Goal: Task Accomplishment & Management: Manage account settings

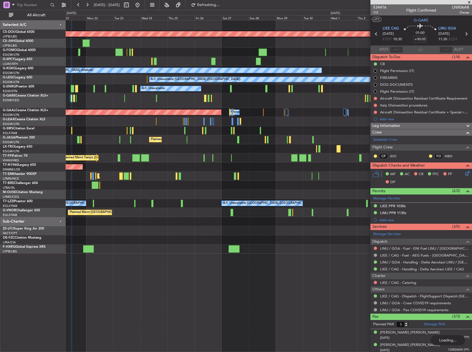
click at [122, 138] on div "Planned Maint London ([GEOGRAPHIC_DATA]) Owner Planned Maint [GEOGRAPHIC_DATA] …" at bounding box center [269, 136] width 406 height 233
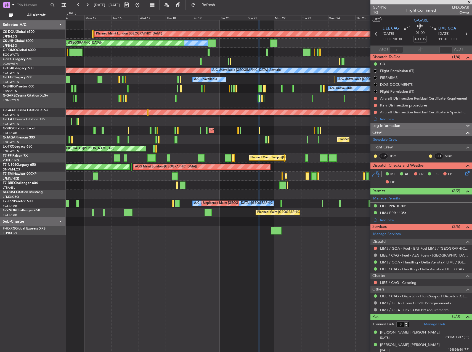
click at [341, 155] on div "Planned Maint London ([GEOGRAPHIC_DATA]) Planned Maint [GEOGRAPHIC_DATA] ([GEOG…" at bounding box center [269, 127] width 406 height 215
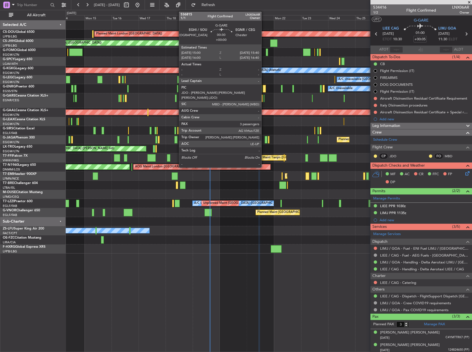
click at [264, 99] on div at bounding box center [264, 98] width 1 height 7
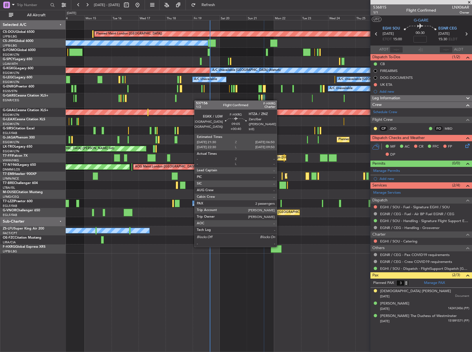
click at [279, 247] on div at bounding box center [276, 248] width 11 height 7
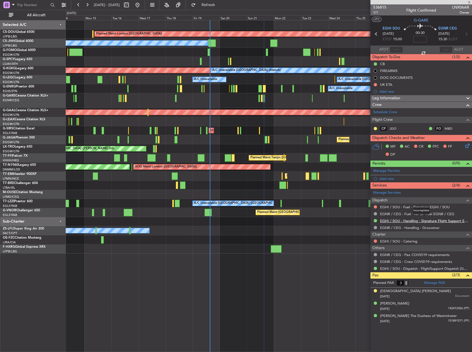
type input "+00:40"
type input "2"
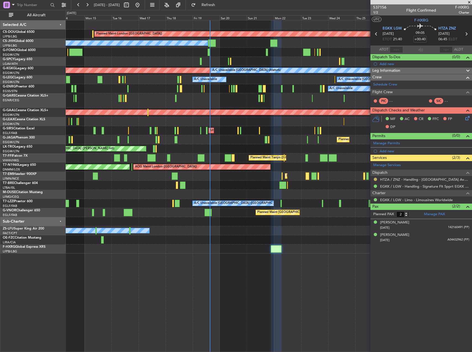
click at [376, 180] on button at bounding box center [375, 179] width 3 height 3
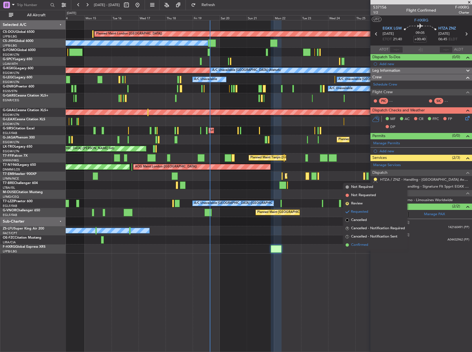
click at [360, 245] on span "Confirmed" at bounding box center [359, 245] width 17 height 6
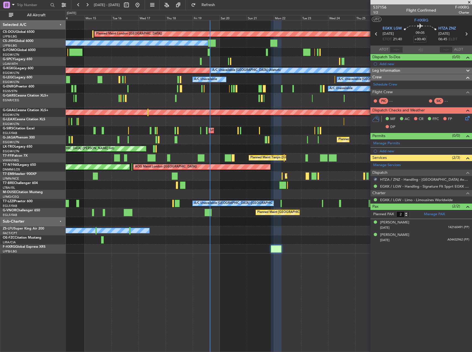
drag, startPoint x: 369, startPoint y: 221, endPoint x: 384, endPoint y: 344, distance: 123.5
click at [384, 344] on article "537156 1/2 Flight Confirmed F-HXRG Charter UTC F-HXRG EGKK LGW 21/09/2025 ETOT …" at bounding box center [422, 178] width 102 height 348
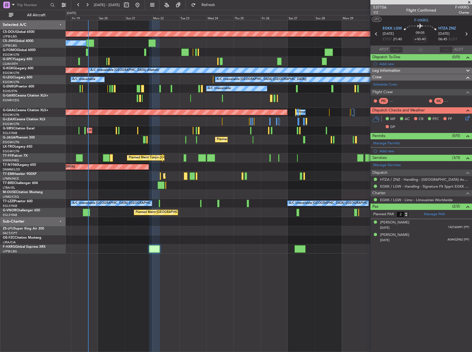
click at [216, 186] on div at bounding box center [269, 185] width 406 height 9
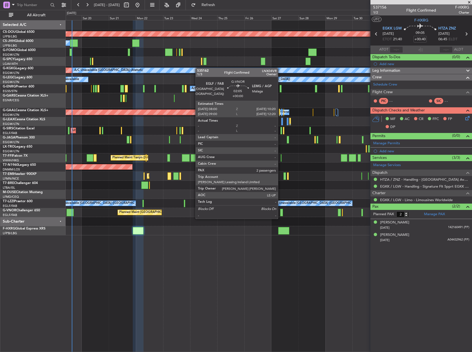
click at [281, 213] on div at bounding box center [281, 212] width 3 height 7
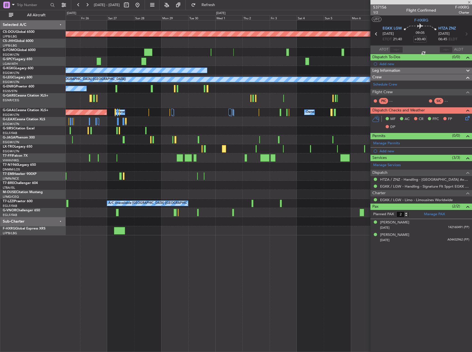
click at [178, 241] on div "Planned Maint London (Biggin Hill) A/C Unavailable Istanbul (Ataturk) AOG Maint…" at bounding box center [269, 186] width 406 height 332
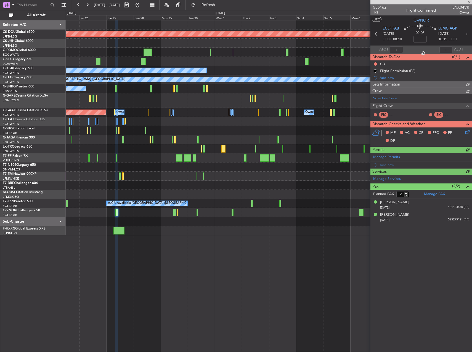
click at [263, 232] on div at bounding box center [269, 230] width 406 height 9
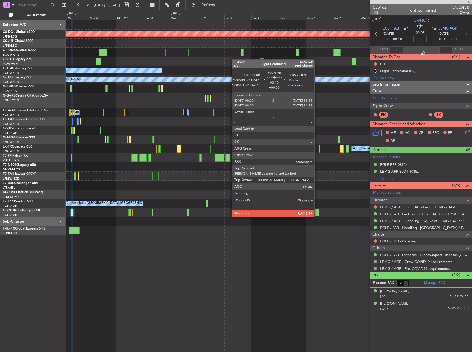
click at [317, 212] on div at bounding box center [317, 212] width 5 height 7
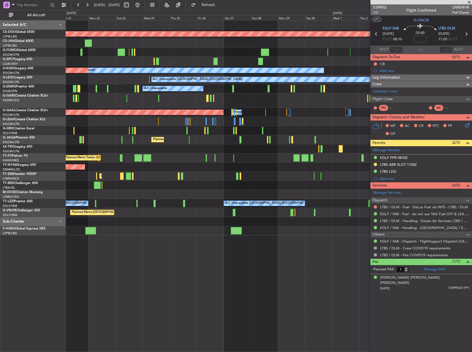
click at [304, 118] on div "Planned Maint London (Biggin Hill) Owner Planned Maint Paris (Le Bourget) A/C U…" at bounding box center [269, 127] width 406 height 215
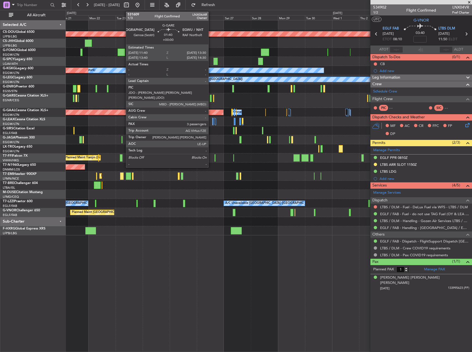
click at [211, 98] on div at bounding box center [211, 98] width 2 height 7
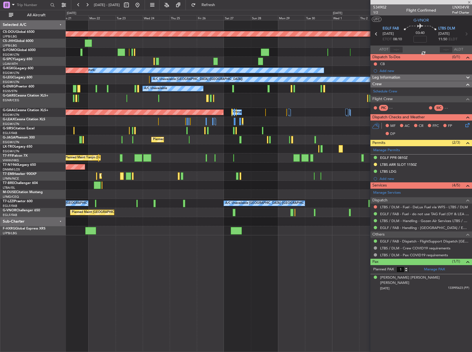
type input "3"
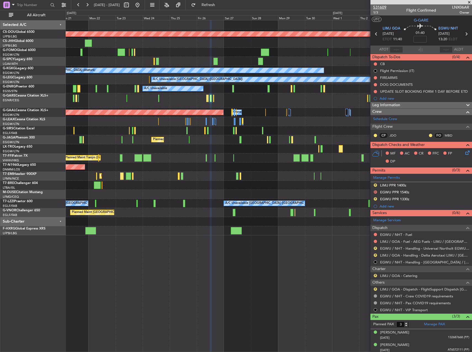
click at [379, 7] on span "531609" at bounding box center [379, 7] width 13 height 6
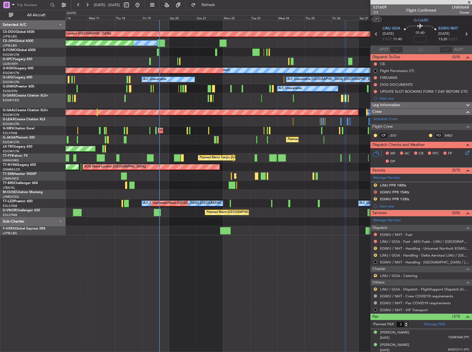
click at [297, 105] on div at bounding box center [269, 100] width 406 height 15
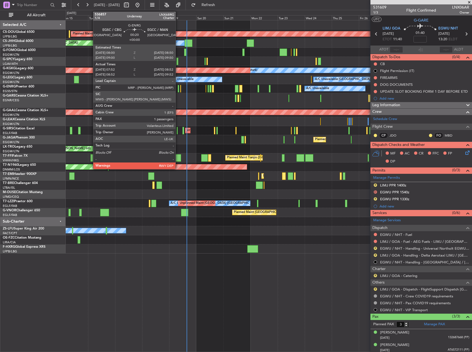
click at [178, 89] on div at bounding box center [178, 88] width 1 height 7
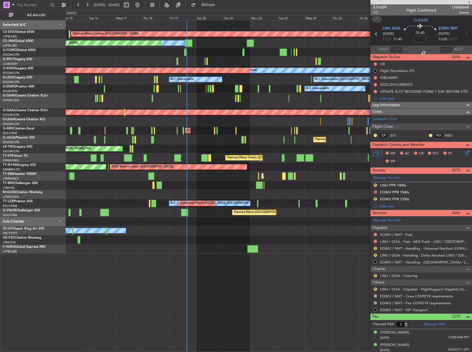
type input "08:07"
type input "08:37"
type input "1"
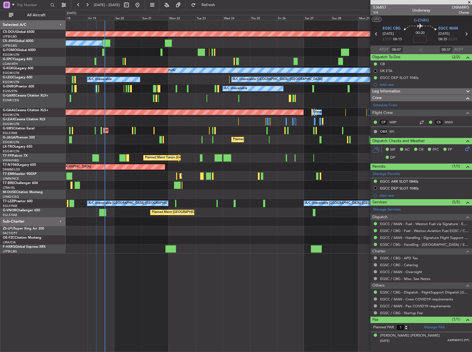
click at [245, 206] on div "Planned Maint London (Biggin Hill) Planned Maint Paris (Le Bourget) Owner A/C U…" at bounding box center [269, 136] width 406 height 233
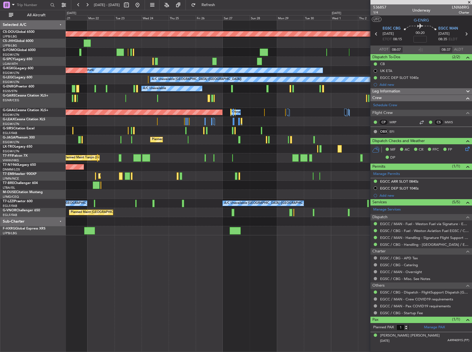
click at [285, 171] on div "AOG Maint London (Stansted)" at bounding box center [269, 167] width 406 height 9
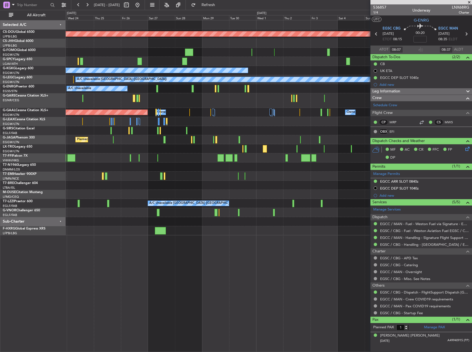
click at [213, 152] on div "A/C Unavailable" at bounding box center [269, 148] width 406 height 9
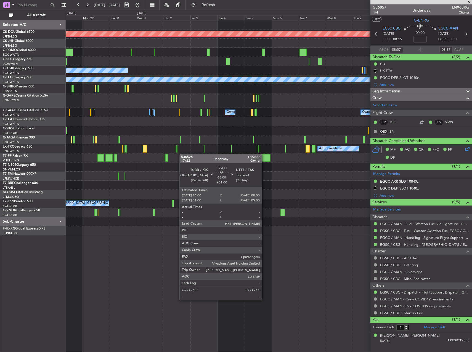
click at [182, 154] on div "Planned Maint London (Biggin Hill) A/C Unavailable Istanbul (Ataturk) A/C Unava…" at bounding box center [269, 127] width 406 height 215
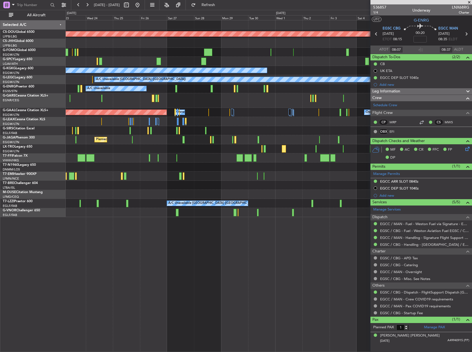
click at [308, 101] on div "Planned Maint London (Biggin Hill) Owner A/C Unavailable Istanbul (Ataturk) AOG…" at bounding box center [269, 118] width 406 height 197
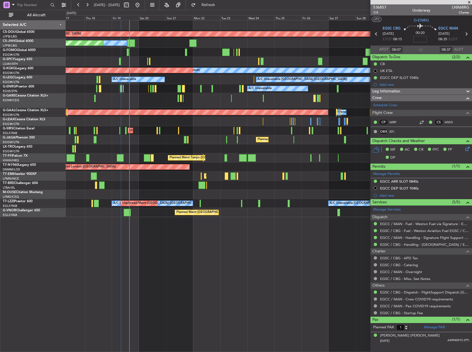
click at [317, 102] on div "Planned Maint London (Biggin Hill) Planned Maint Paris (Le Bourget) Owner Plann…" at bounding box center [269, 118] width 406 height 197
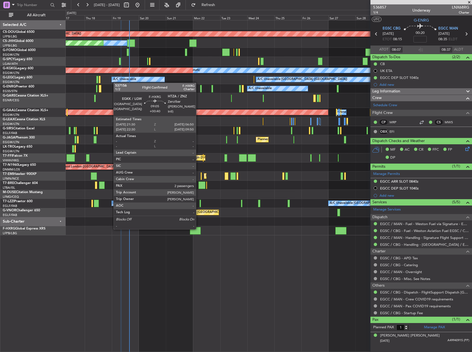
click at [199, 229] on div at bounding box center [195, 230] width 11 height 7
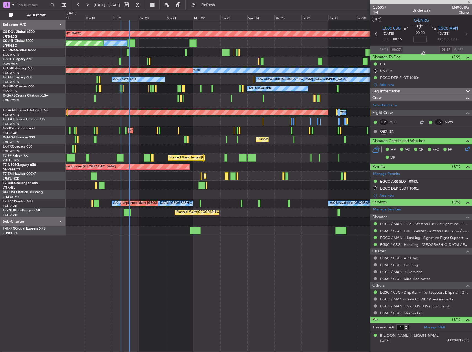
type input "+00:40"
type input "2"
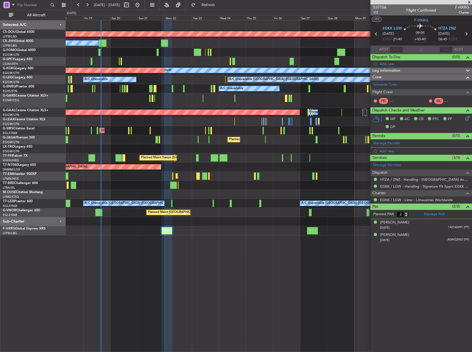
click at [308, 238] on div "Planned Maint London (Biggin Hill) Planned Maint Paris (Le Bourget) Owner A/C U…" at bounding box center [269, 186] width 406 height 332
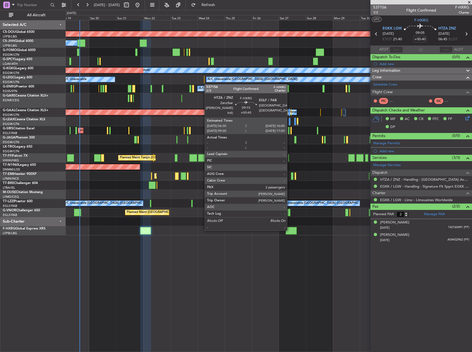
click at [290, 230] on div at bounding box center [291, 230] width 11 height 7
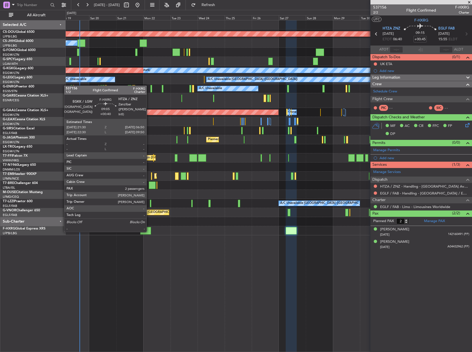
click at [149, 232] on div at bounding box center [145, 230] width 11 height 7
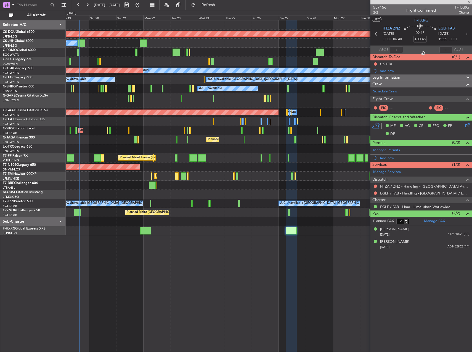
type input "+00:40"
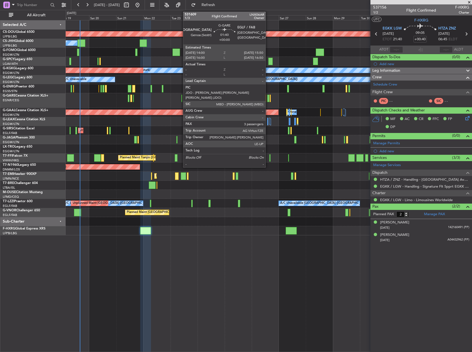
click at [268, 99] on div at bounding box center [268, 98] width 2 height 7
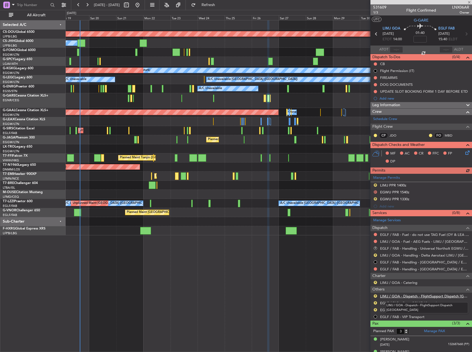
click at [404, 297] on link "LIMJ / GOA - Dispatch - FlightSupport Dispatch UK" at bounding box center [424, 296] width 89 height 5
click at [380, 5] on span "531609" at bounding box center [379, 7] width 13 height 6
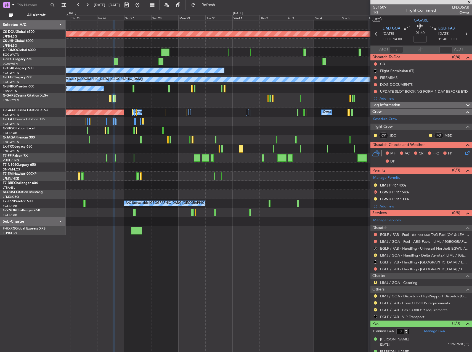
click at [146, 111] on div "Planned Maint Dusseldorf Owner Owner Owner Owner" at bounding box center [269, 112] width 406 height 9
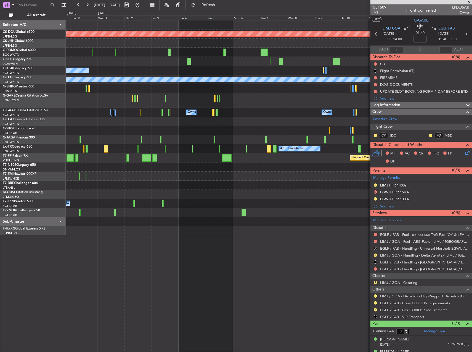
click at [167, 113] on div "Planned Maint London (Biggin Hill) A/C Unavailable Istanbul (Ataturk) A/C Unava…" at bounding box center [269, 127] width 406 height 215
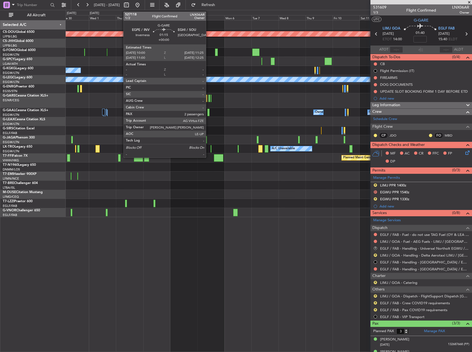
click at [208, 98] on div at bounding box center [209, 98] width 2 height 7
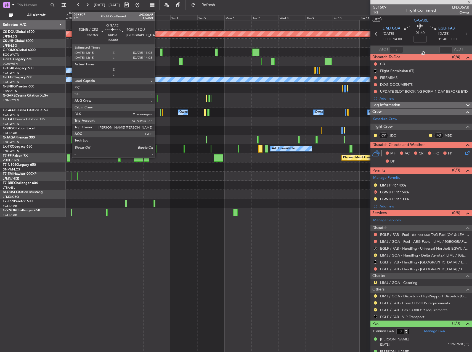
type input "2"
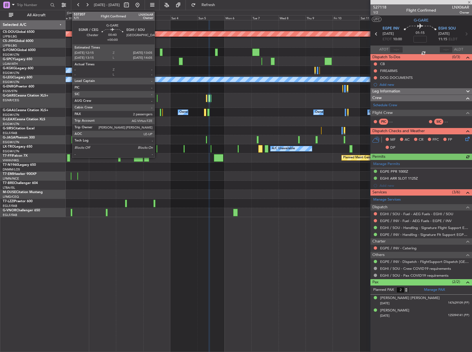
click at [157, 96] on div at bounding box center [157, 98] width 1 height 7
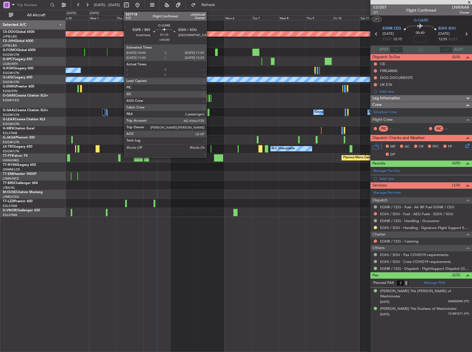
click at [209, 99] on div at bounding box center [209, 98] width 2 height 7
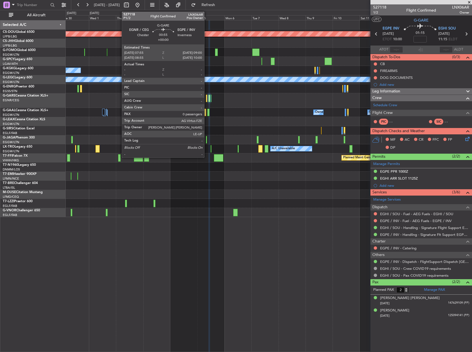
click at [207, 99] on div at bounding box center [206, 98] width 1 height 7
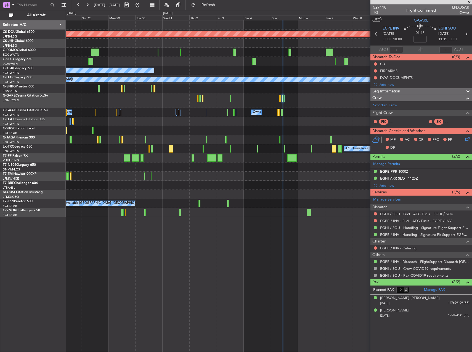
click at [195, 97] on div at bounding box center [269, 100] width 406 height 15
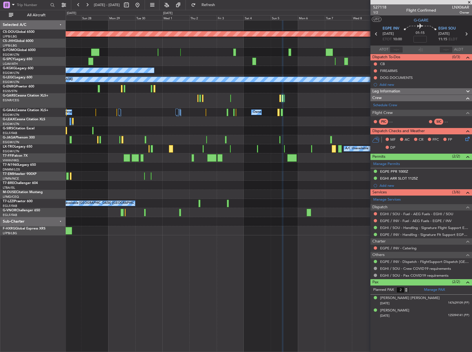
click at [284, 91] on div "A/C Unavailable" at bounding box center [269, 88] width 406 height 9
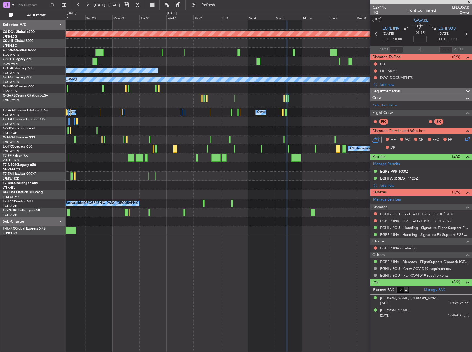
click at [310, 121] on div at bounding box center [269, 121] width 406 height 9
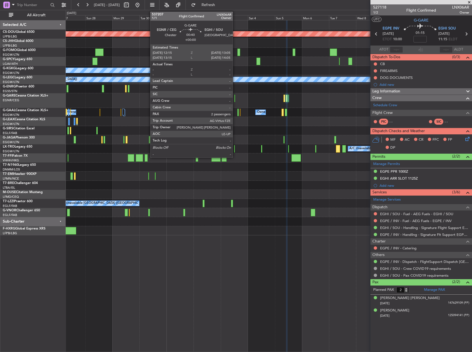
click at [235, 99] on div at bounding box center [234, 98] width 1 height 7
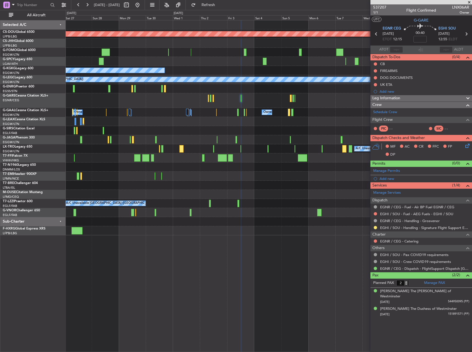
click at [196, 90] on div "A/C Unavailable" at bounding box center [269, 88] width 406 height 9
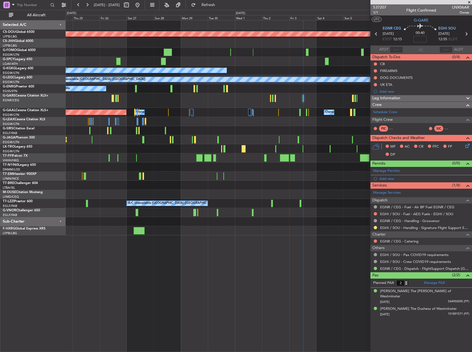
click at [308, 92] on div "A/C Unavailable" at bounding box center [269, 88] width 406 height 9
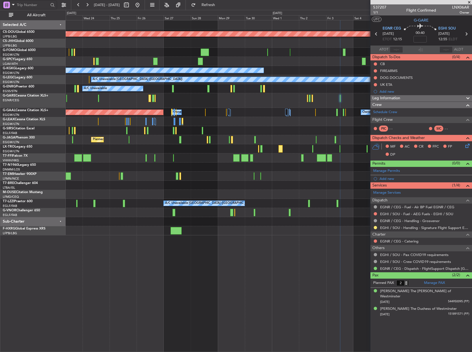
click at [35, 4] on input "text" at bounding box center [33, 5] width 32 height 8
type input "537062"
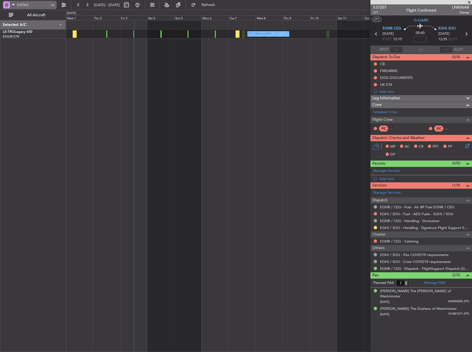
click at [32, 5] on input "537062" at bounding box center [33, 5] width 32 height 8
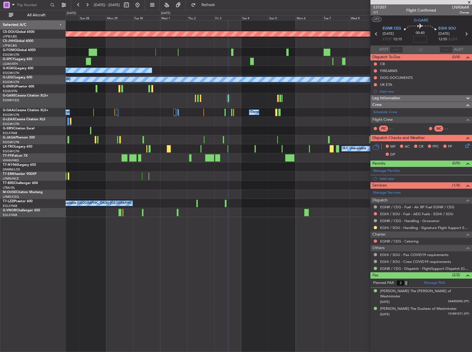
click at [210, 173] on div "Planned Maint London (Biggin Hill) A/C Unavailable Istanbul (Ataturk) A/C Unava…" at bounding box center [269, 118] width 406 height 197
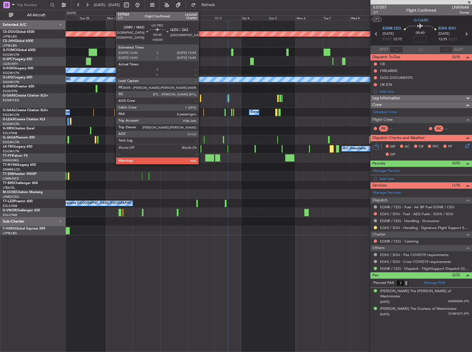
click at [201, 149] on div at bounding box center [200, 148] width 1 height 7
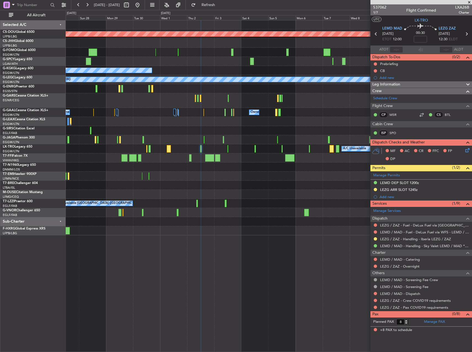
click at [358, 149] on div "Planned Maint London (Biggin Hill) A/C Unavailable Istanbul (Ataturk) A/C Unava…" at bounding box center [269, 127] width 406 height 215
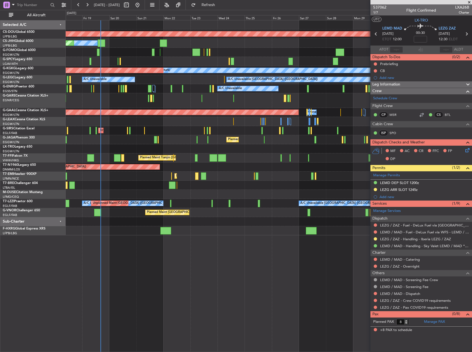
click at [400, 170] on fb-app "27 Sep 2025 - 12 Oct 2025 Refresh Quick Links All Aircraft Planned Maint London…" at bounding box center [236, 178] width 472 height 348
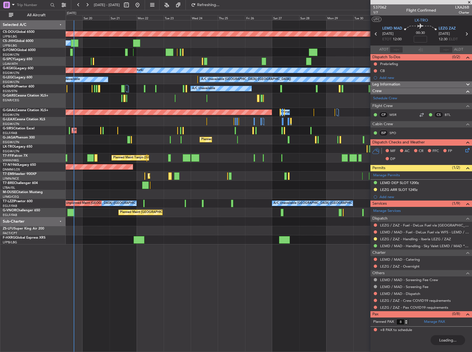
click at [162, 174] on div "Planned Maint London (Biggin Hill) Owner Planned Maint Paris (Le Bourget) A/C U…" at bounding box center [269, 132] width 406 height 224
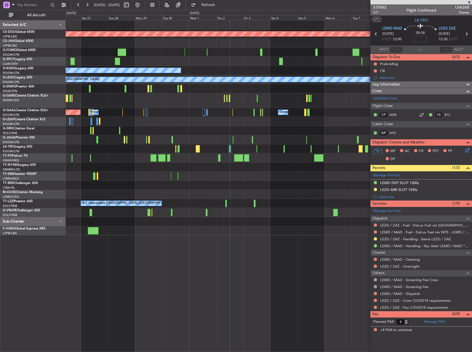
click at [147, 213] on div at bounding box center [148, 212] width 3 height 7
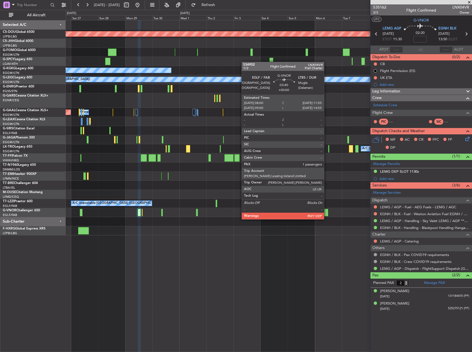
click at [327, 214] on div at bounding box center [326, 212] width 5 height 7
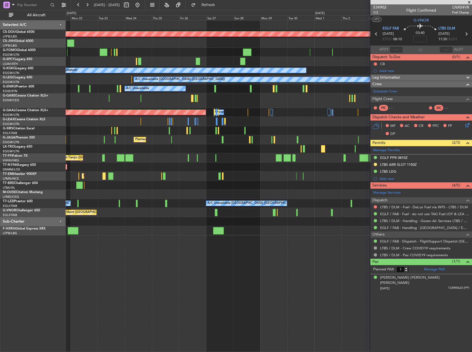
click at [281, 136] on div "Planned Maint London (Biggin Hill) Owner Planned Maint Paris (Le Bourget) A/C U…" at bounding box center [269, 127] width 406 height 215
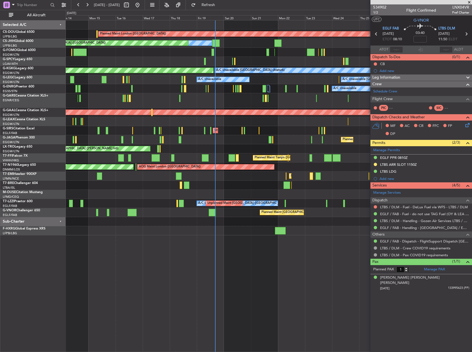
click at [342, 165] on div "Planned Maint London (Biggin Hill) Planned Maint Paris (Le Bourget) Owner Plann…" at bounding box center [269, 127] width 406 height 215
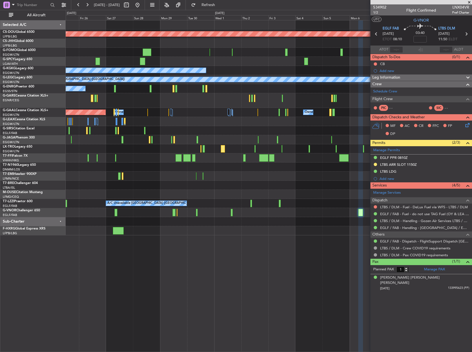
click at [154, 154] on div "Planned Maint London (Biggin Hill) A/C Unavailable Istanbul (Ataturk) A/C Unava…" at bounding box center [269, 127] width 406 height 215
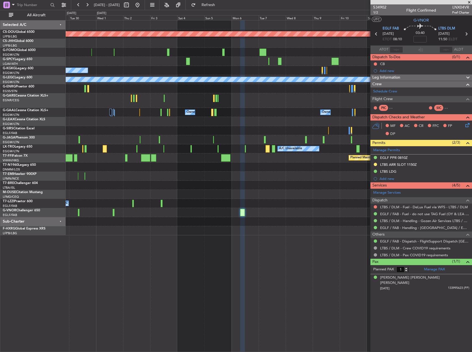
click at [140, 163] on div "Planned Maint London (Biggin Hill) A/C Unavailable Istanbul (Ataturk) A/C Unava…" at bounding box center [269, 127] width 406 height 215
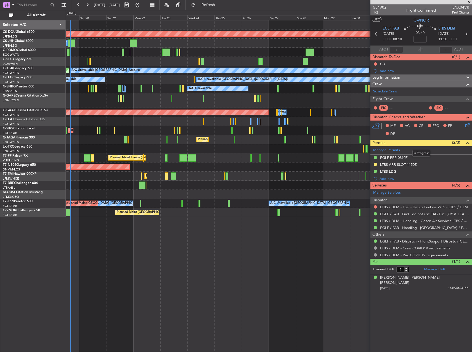
click at [472, 141] on html "30 Sep 2025 - 15 Oct 2025 Refresh Quick Links All Aircraft Planned Maint London…" at bounding box center [236, 176] width 472 height 352
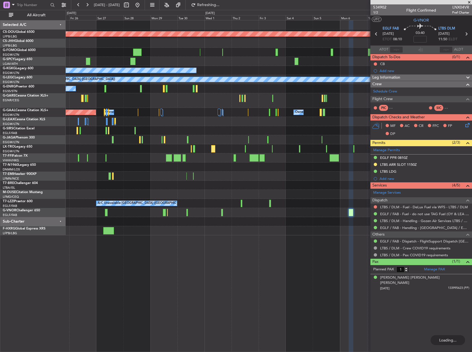
click at [149, 140] on div "Planned Maint [GEOGRAPHIC_DATA] ([GEOGRAPHIC_DATA])" at bounding box center [269, 139] width 406 height 9
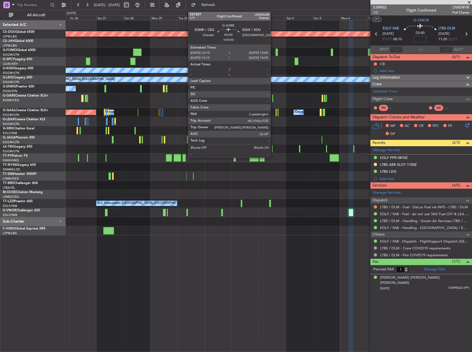
click at [273, 99] on div at bounding box center [272, 98] width 1 height 7
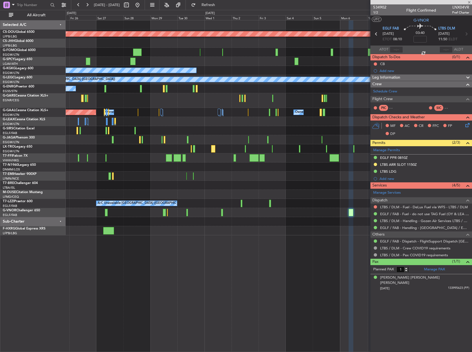
type input "2"
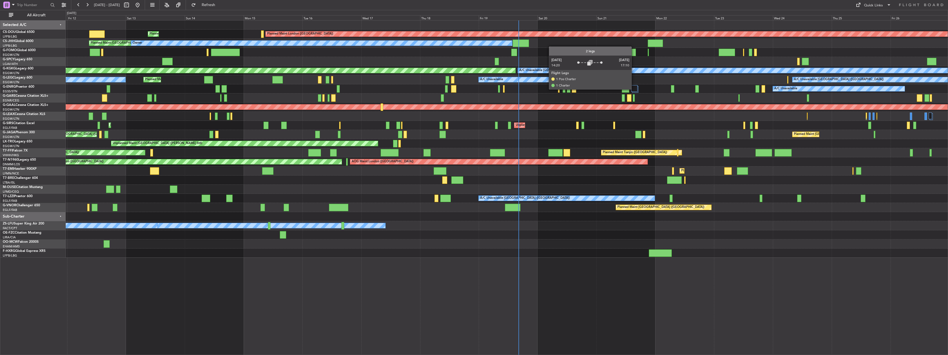
click at [634, 89] on div at bounding box center [634, 88] width 6 height 7
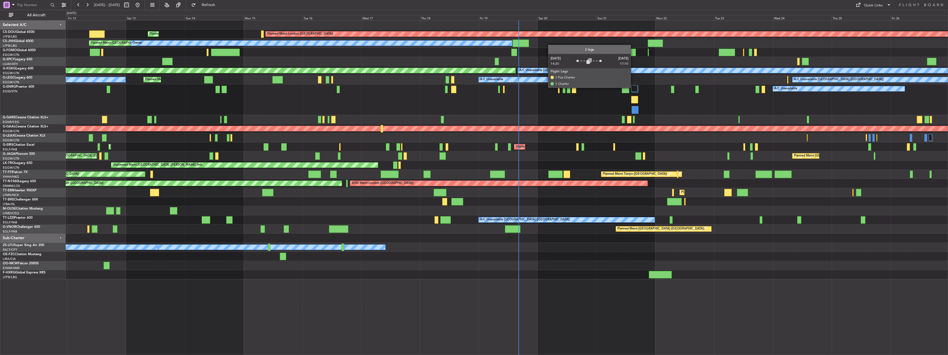
click at [633, 87] on div at bounding box center [634, 88] width 6 height 7
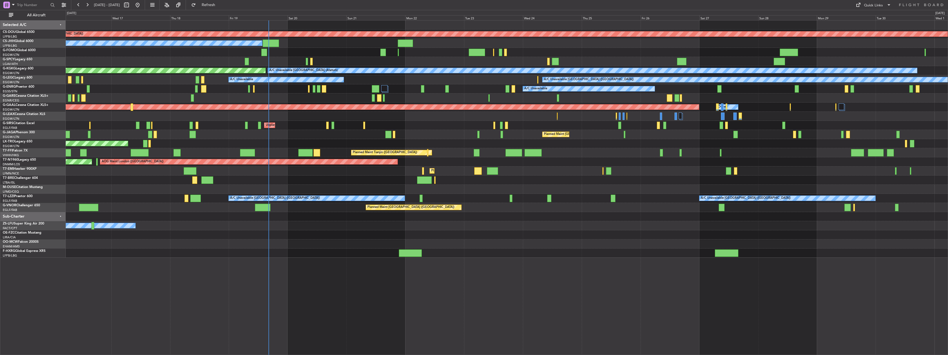
click at [401, 148] on div "Planned Maint London ([GEOGRAPHIC_DATA]) Planned Maint [GEOGRAPHIC_DATA] ([GEOG…" at bounding box center [507, 138] width 882 height 237
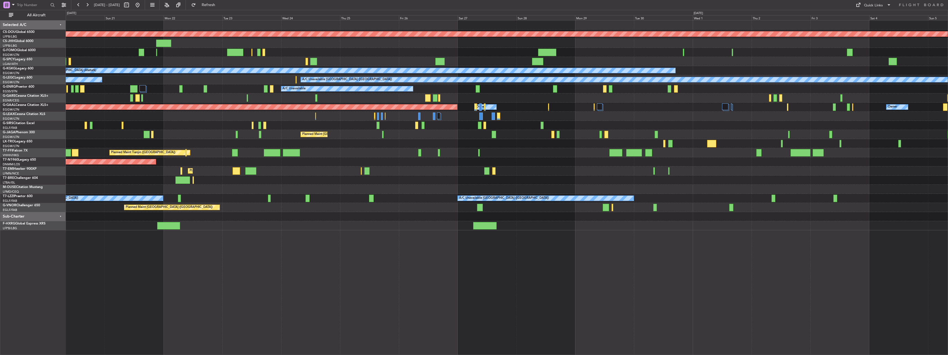
click at [532, 148] on div "Planned Maint London ([GEOGRAPHIC_DATA]) Owner Planned Maint [GEOGRAPHIC_DATA] …" at bounding box center [507, 125] width 882 height 210
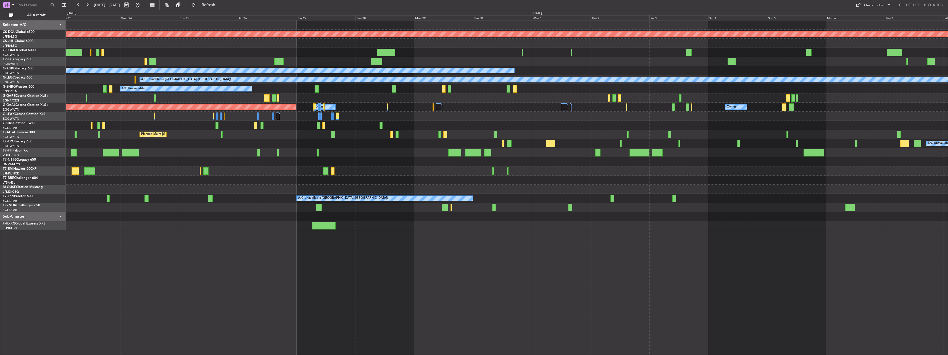
click at [571, 154] on div "Planned Maint Tianjin ([GEOGRAPHIC_DATA]) Planned Maint Geneva ([GEOGRAPHIC_DAT…" at bounding box center [507, 152] width 882 height 9
